Goal: Transaction & Acquisition: Purchase product/service

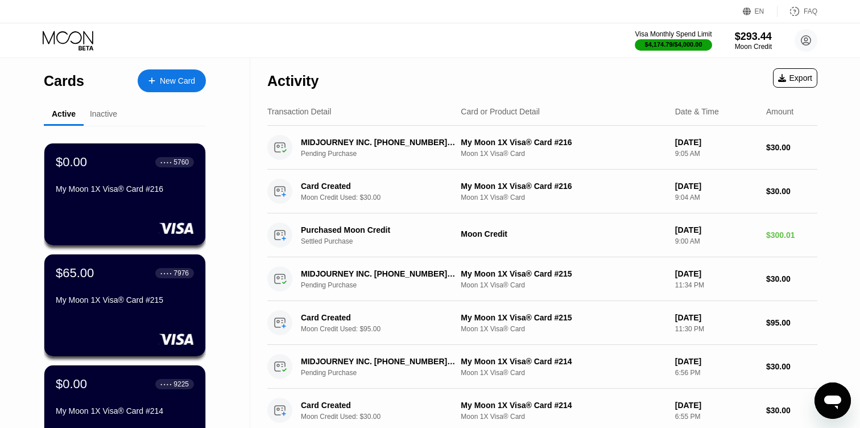
click at [170, 80] on div "New Card" at bounding box center [177, 81] width 35 height 10
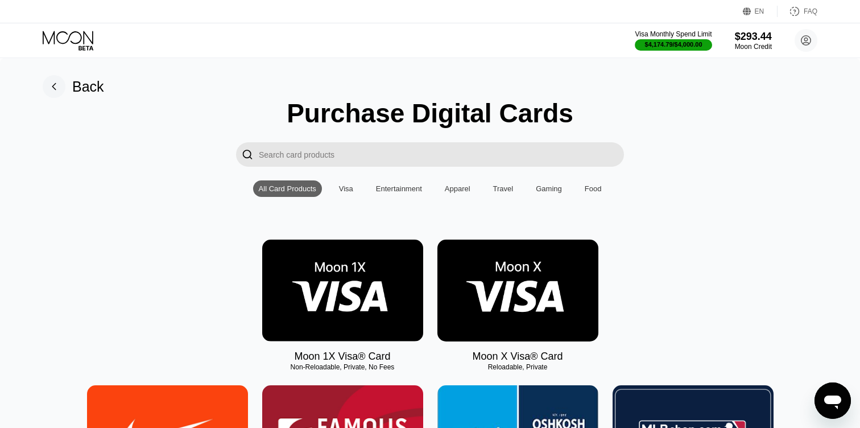
click at [388, 289] on img at bounding box center [342, 291] width 161 height 102
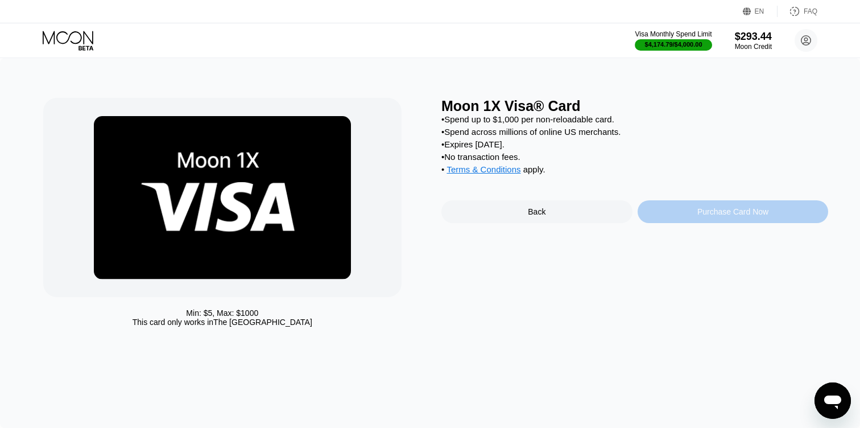
click at [699, 213] on div "Purchase Card Now" at bounding box center [733, 211] width 71 height 9
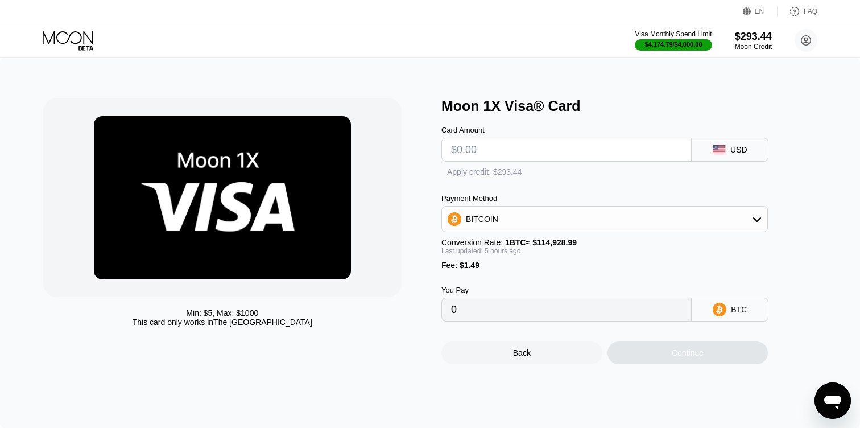
click at [475, 145] on input "text" at bounding box center [566, 149] width 231 height 23
type input "$3"
type input "0.00003907"
type input "$30"
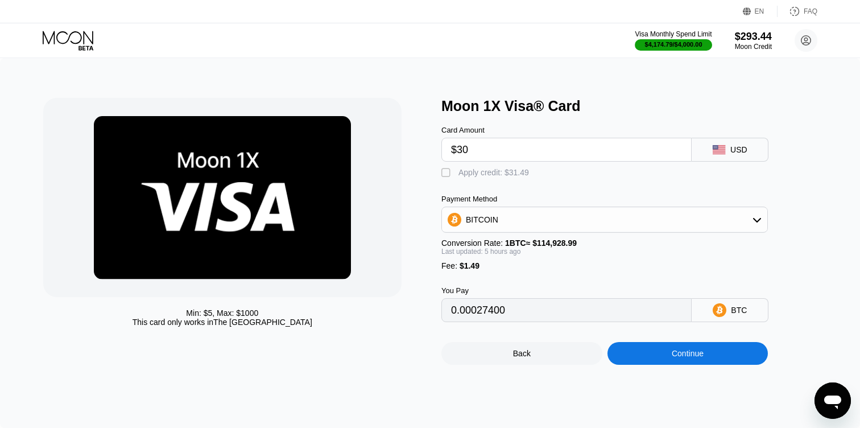
type input "0.00027497"
type input "$30"
click at [476, 163] on div " Apply credit: $31.49" at bounding box center [624, 170] width 364 height 17
click at [476, 169] on div "Apply credit: $31.49" at bounding box center [494, 172] width 71 height 9
type input "0"
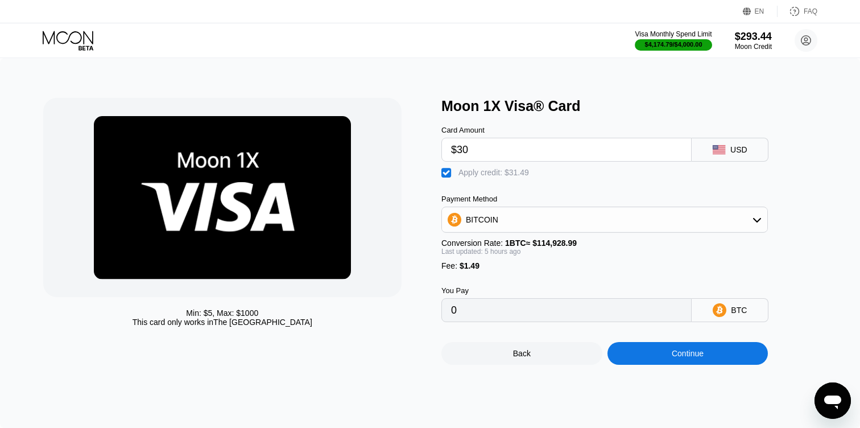
click at [639, 350] on div "Continue" at bounding box center [688, 353] width 161 height 23
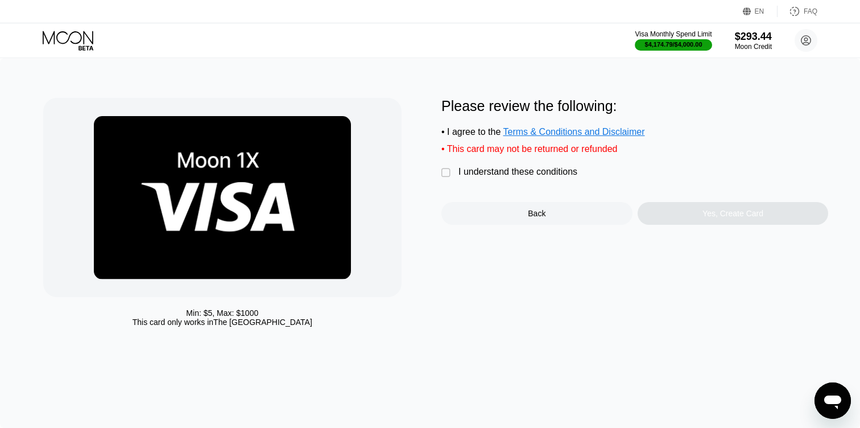
click at [473, 176] on div "I understand these conditions" at bounding box center [518, 172] width 119 height 10
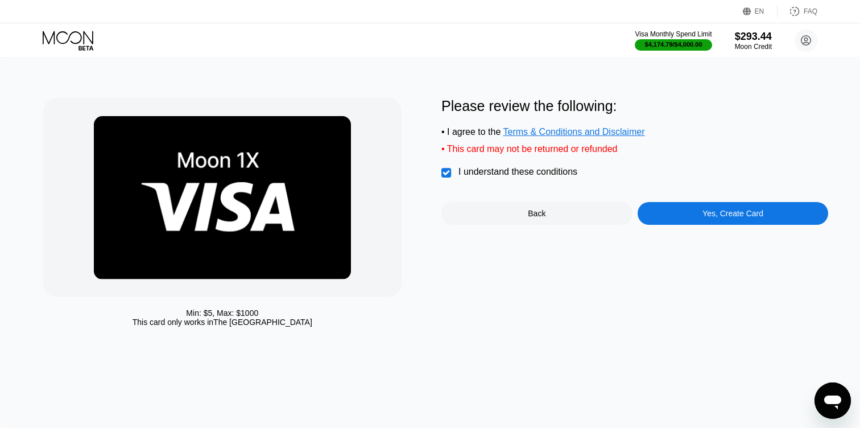
click at [652, 212] on div "Yes, Create Card" at bounding box center [733, 213] width 191 height 23
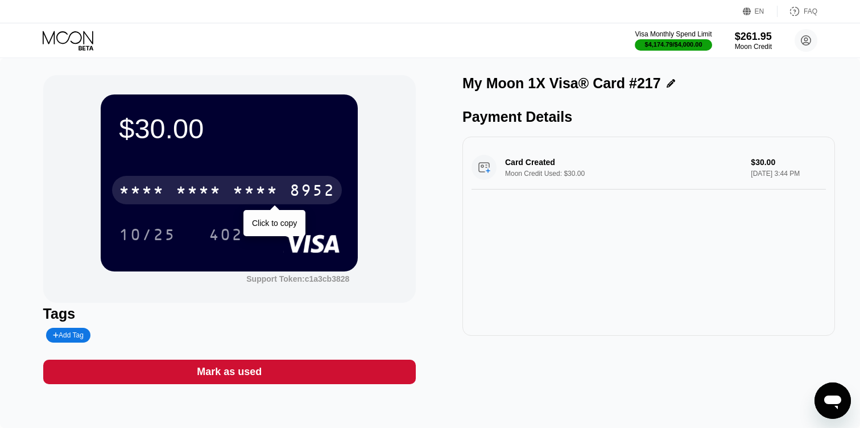
click at [312, 192] on div "8952" at bounding box center [313, 192] width 46 height 18
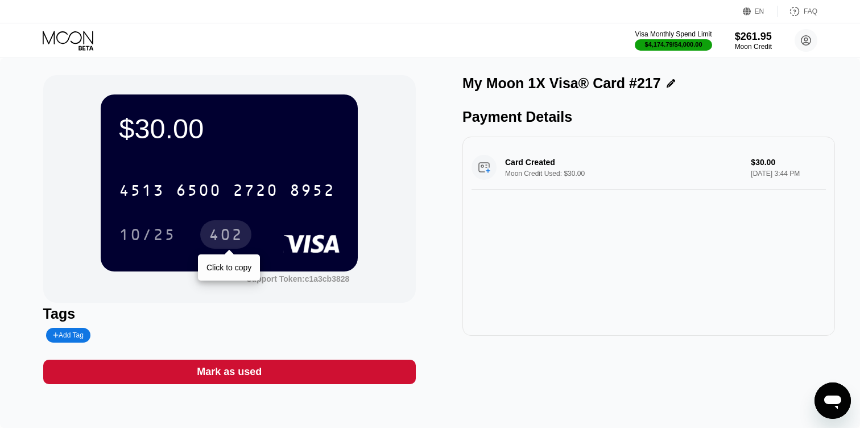
click at [233, 233] on div "402" at bounding box center [226, 236] width 34 height 18
